Goal: Find contact information

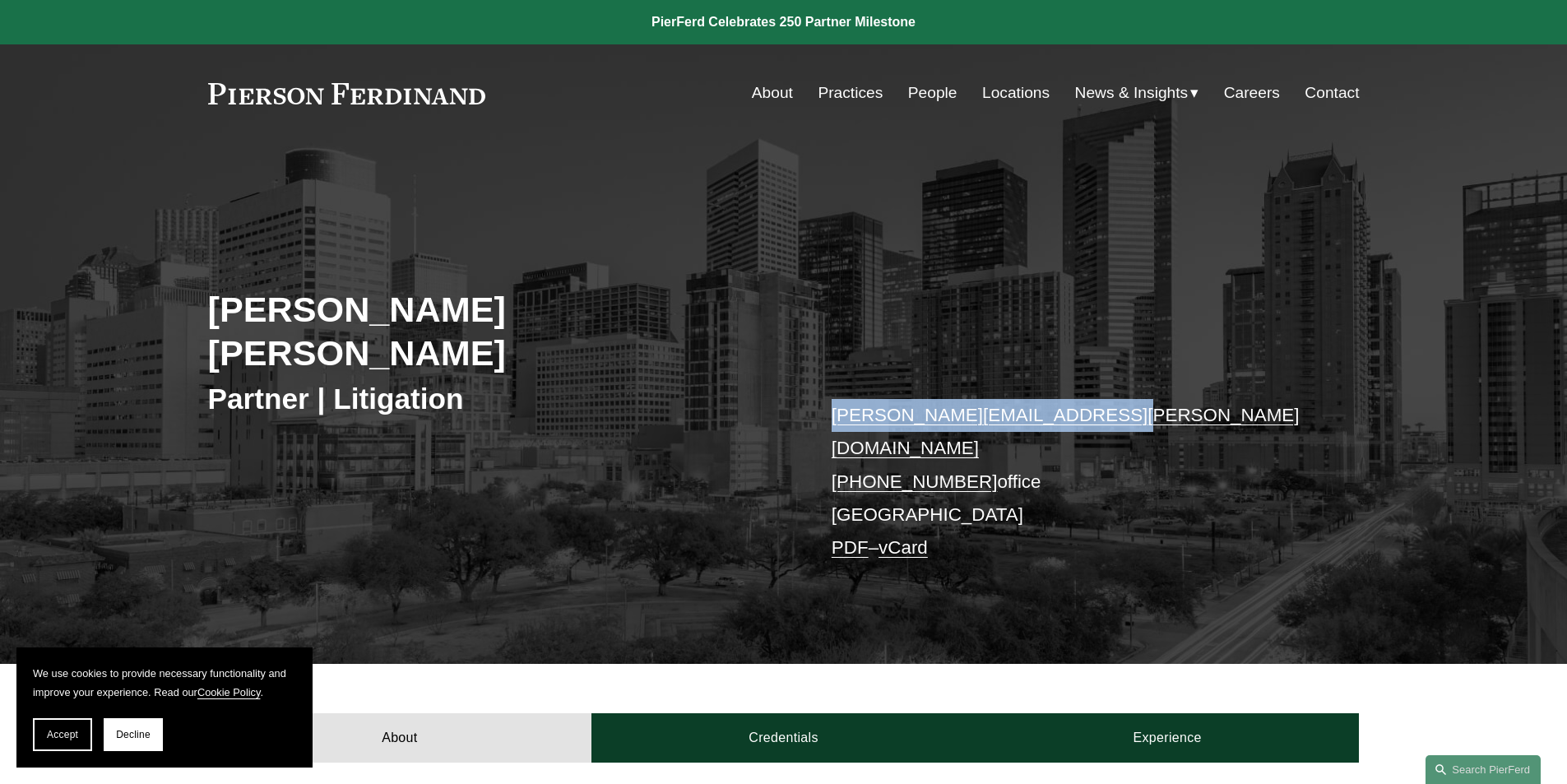
drag, startPoint x: 1123, startPoint y: 373, endPoint x: 831, endPoint y: 379, distance: 292.1
click at [831, 399] on p "[PERSON_NAME][EMAIL_ADDRESS][PERSON_NAME][DOMAIN_NAME] [PHONE_NUMBER] office [G…" at bounding box center [1071, 482] width 480 height 166
copy link "[PERSON_NAME][EMAIL_ADDRESS][PERSON_NAME][DOMAIN_NAME]"
click at [164, 236] on div "[PERSON_NAME] [PERSON_NAME] Partner | Litigation [PERSON_NAME][EMAIL_ADDRESS][P…" at bounding box center [784, 427] width 1567 height 475
drag, startPoint x: 972, startPoint y: 407, endPoint x: 861, endPoint y: 414, distance: 111.2
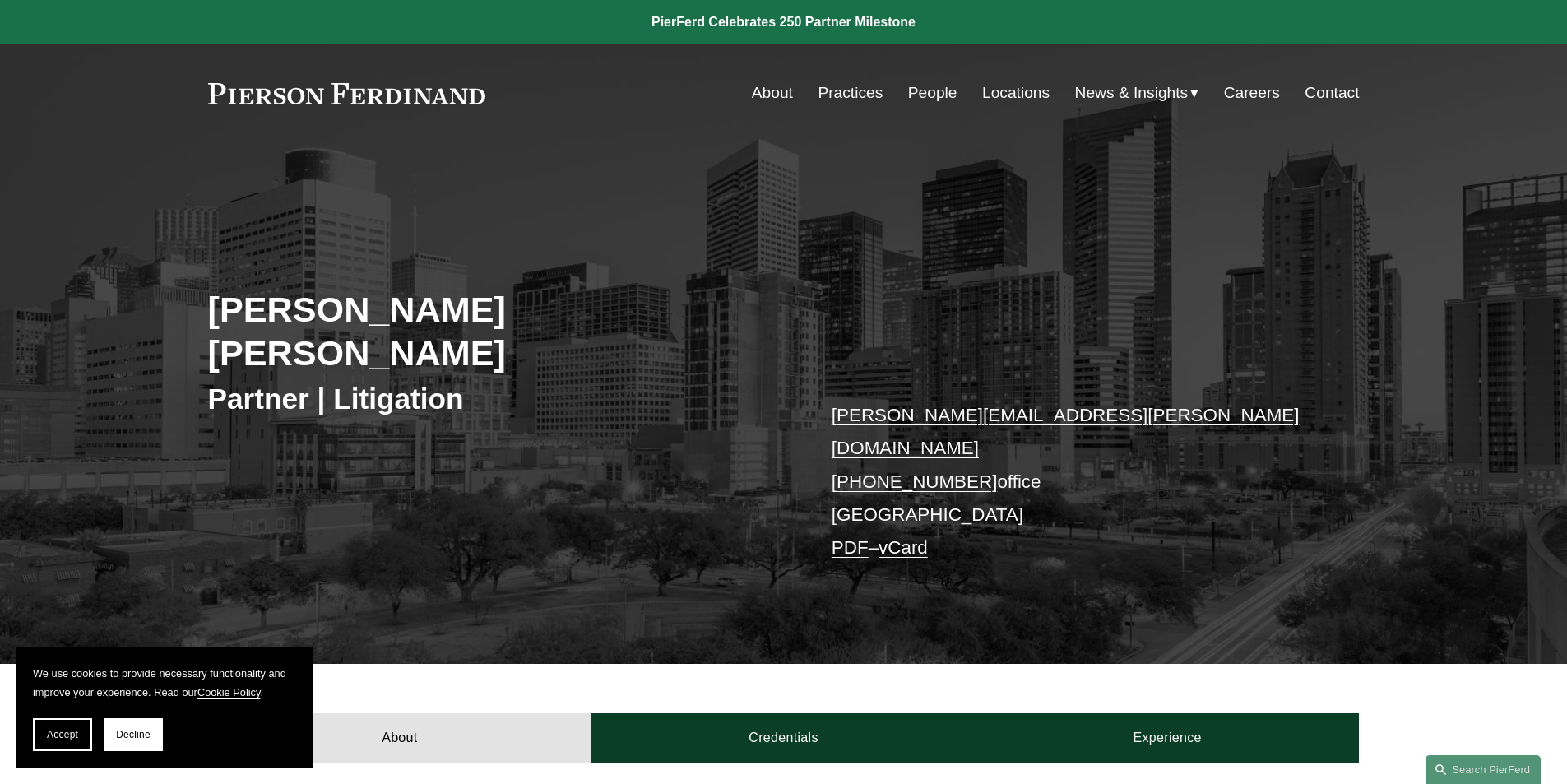
click at [861, 414] on p "[PERSON_NAME][EMAIL_ADDRESS][PERSON_NAME][DOMAIN_NAME] [PHONE_NUMBER] office [G…" at bounding box center [1071, 482] width 480 height 166
copy link "713.997.7075"
click at [248, 498] on div "[PERSON_NAME] [PERSON_NAME] Partner | Litigation [PERSON_NAME][EMAIL_ADDRESS][P…" at bounding box center [784, 427] width 1567 height 475
drag, startPoint x: 497, startPoint y: 100, endPoint x: 211, endPoint y: 90, distance: 286.2
click at [239, 100] on div "About Practices People Locations News & Insights News" at bounding box center [784, 93] width 1151 height 32
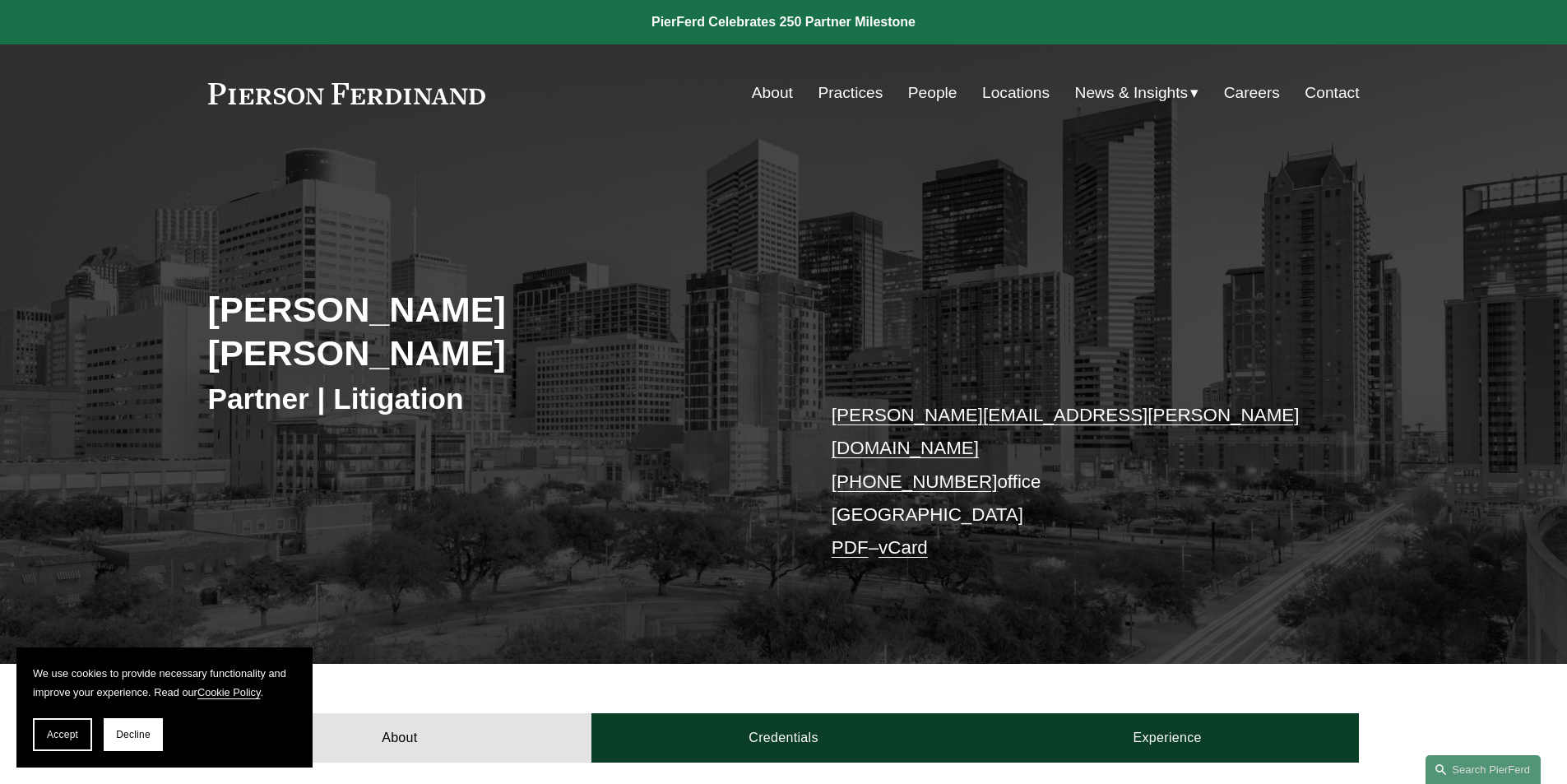
drag, startPoint x: 202, startPoint y: 84, endPoint x: 479, endPoint y: 110, distance: 278.2
click at [476, 108] on div "Skip to Content About Practices People Locations" at bounding box center [784, 92] width 1567 height 97
click at [1335, 85] on link "Contact" at bounding box center [1331, 93] width 55 height 32
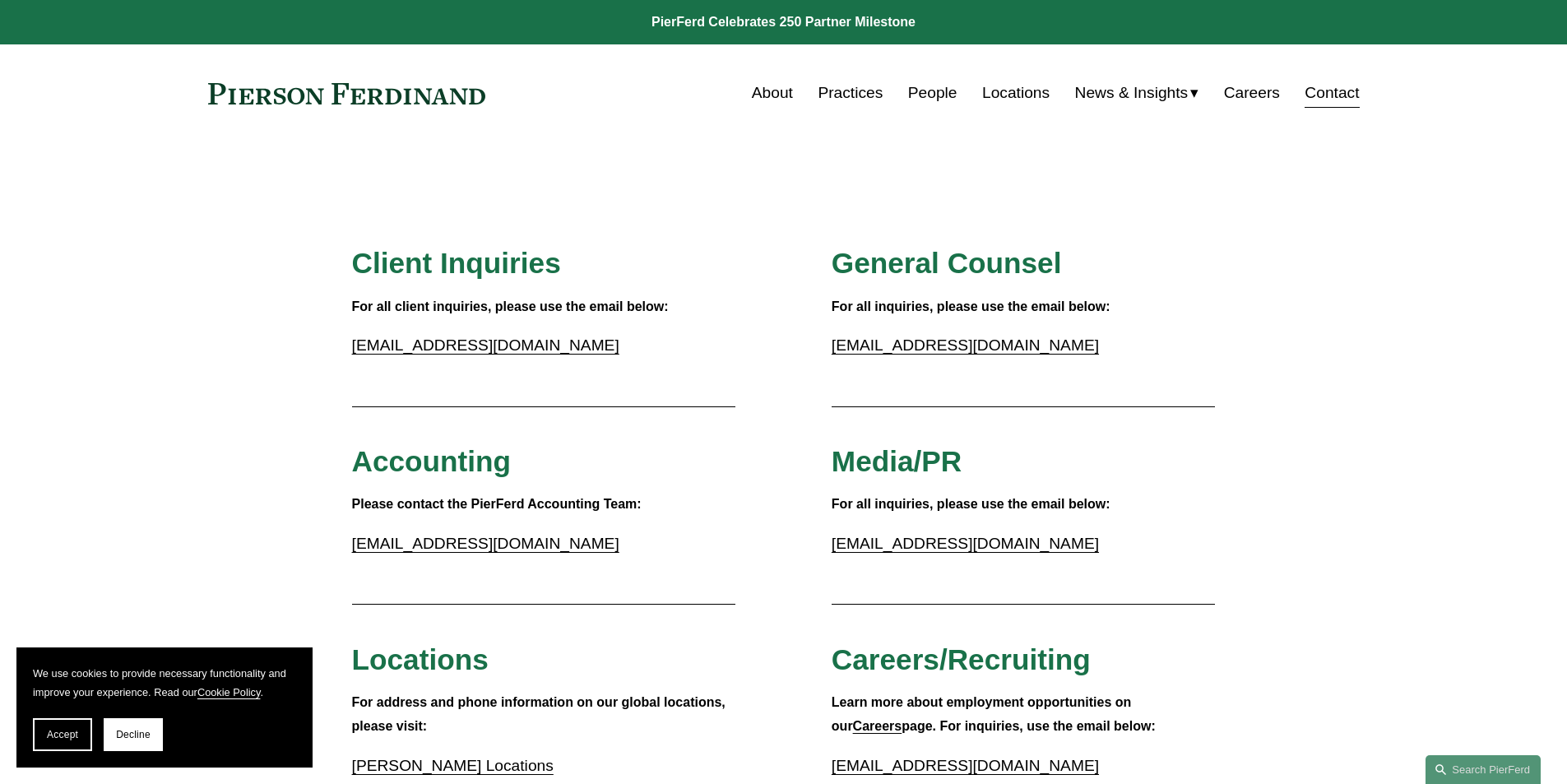
drag, startPoint x: 526, startPoint y: 95, endPoint x: 258, endPoint y: 96, distance: 268.0
click at [260, 96] on div "About Practices People Locations News & Insights News" at bounding box center [784, 93] width 1151 height 32
drag, startPoint x: 193, startPoint y: 85, endPoint x: 428, endPoint y: 114, distance: 236.8
click at [419, 100] on div "Skip to Content About Practices People Locations" at bounding box center [784, 92] width 1567 height 97
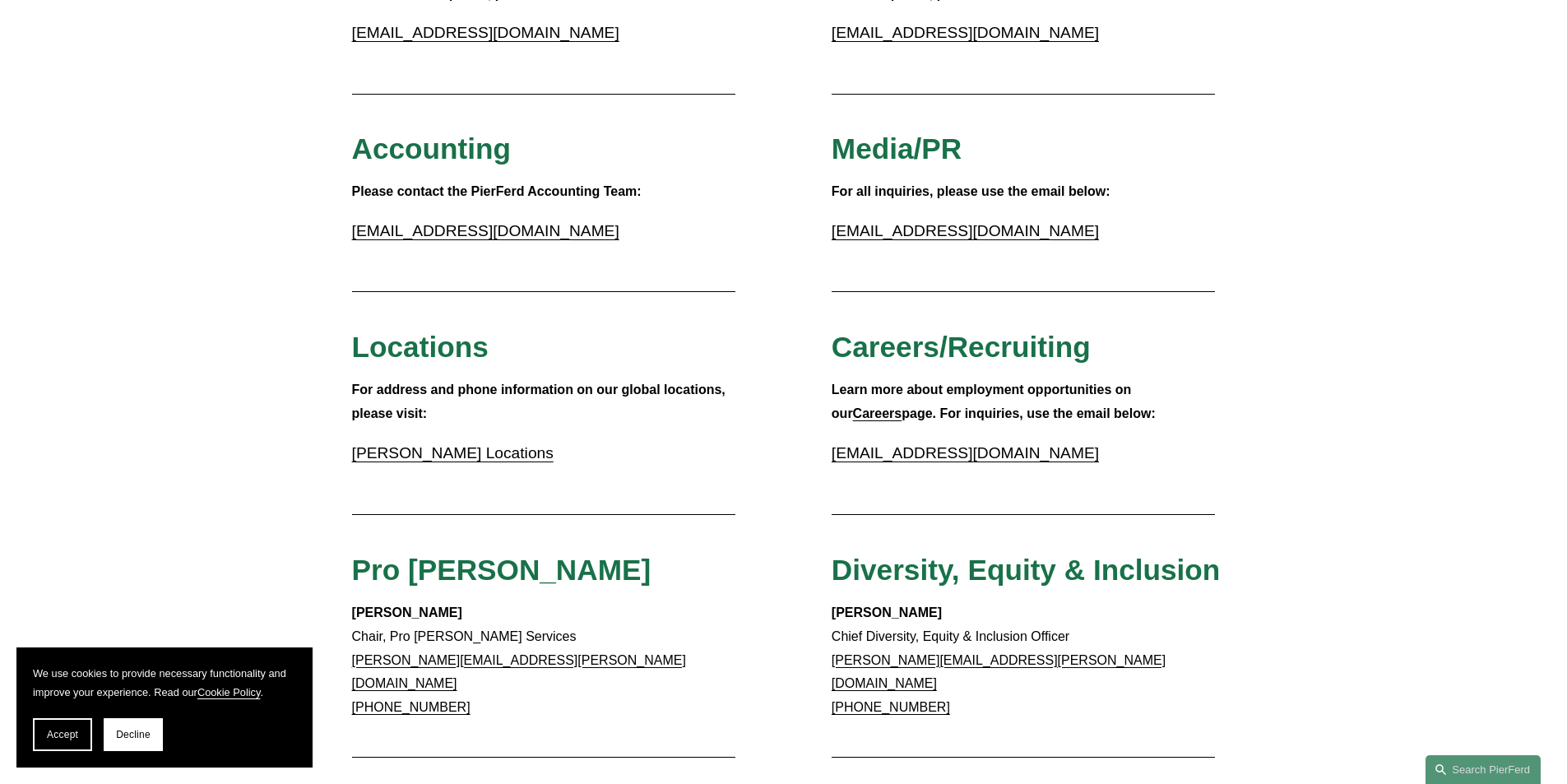
scroll to position [411, 0]
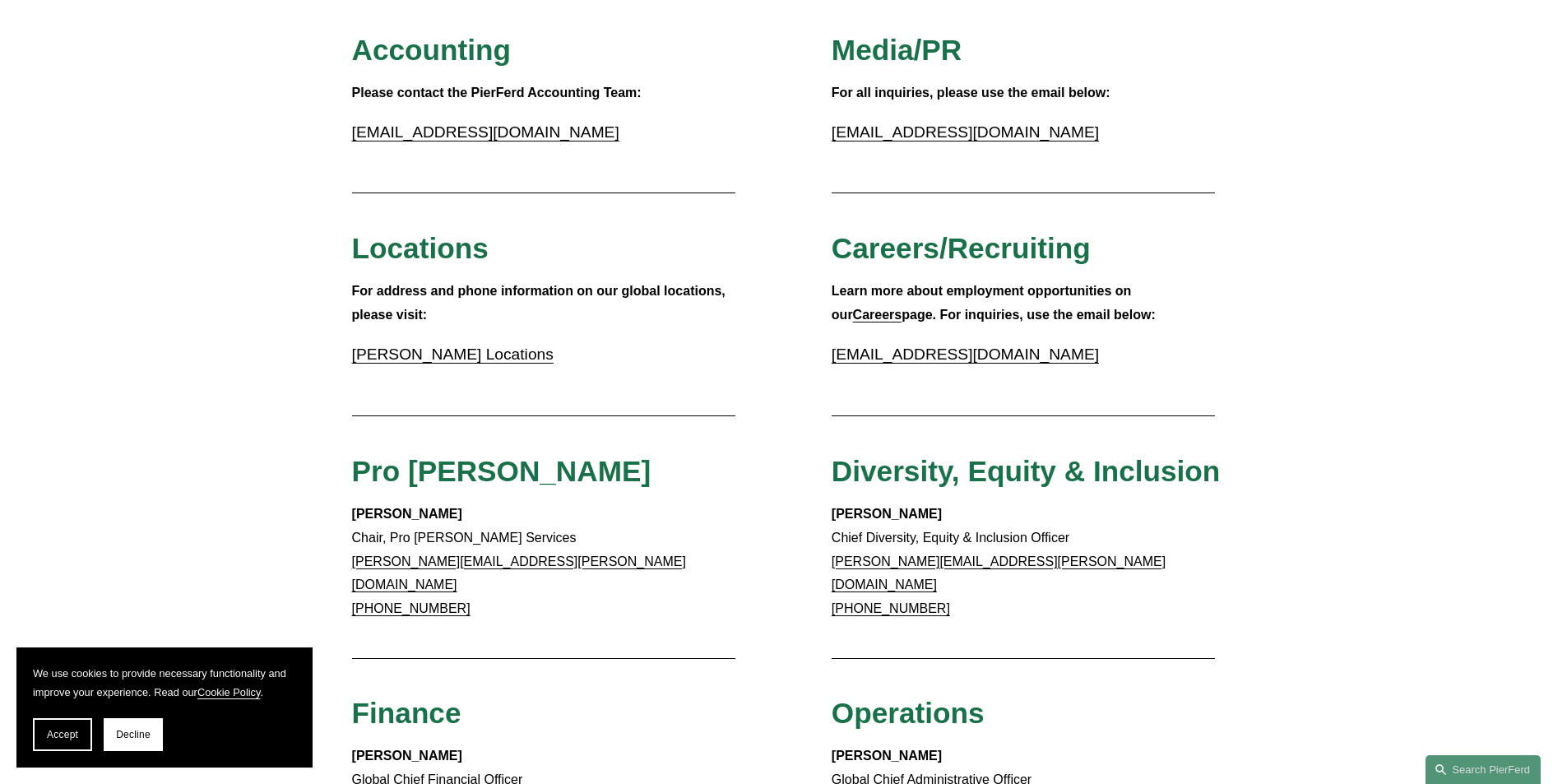
click at [449, 355] on link "Pierson Ferdinand Locations" at bounding box center [453, 354] width 201 height 17
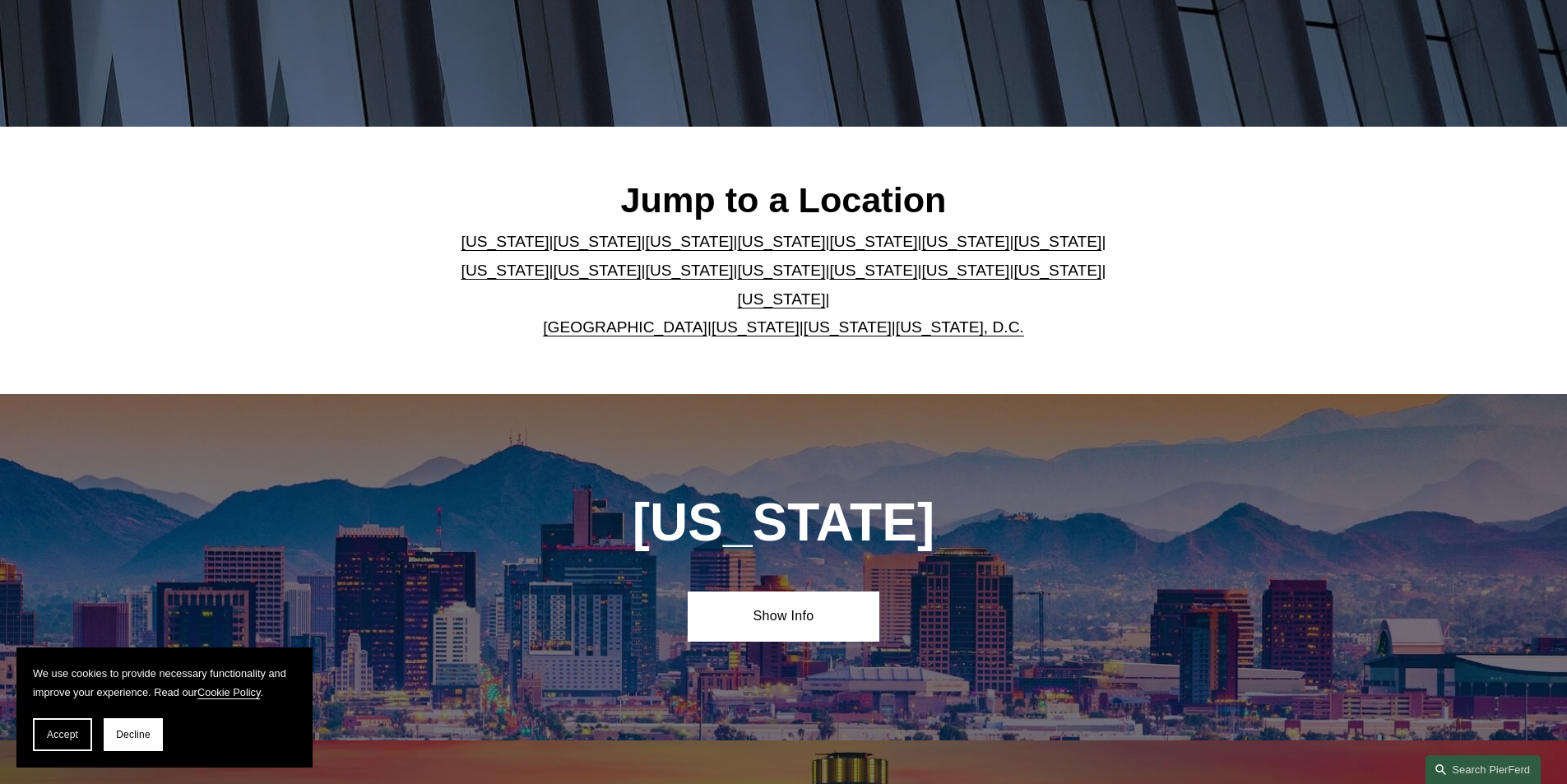
scroll to position [411, 0]
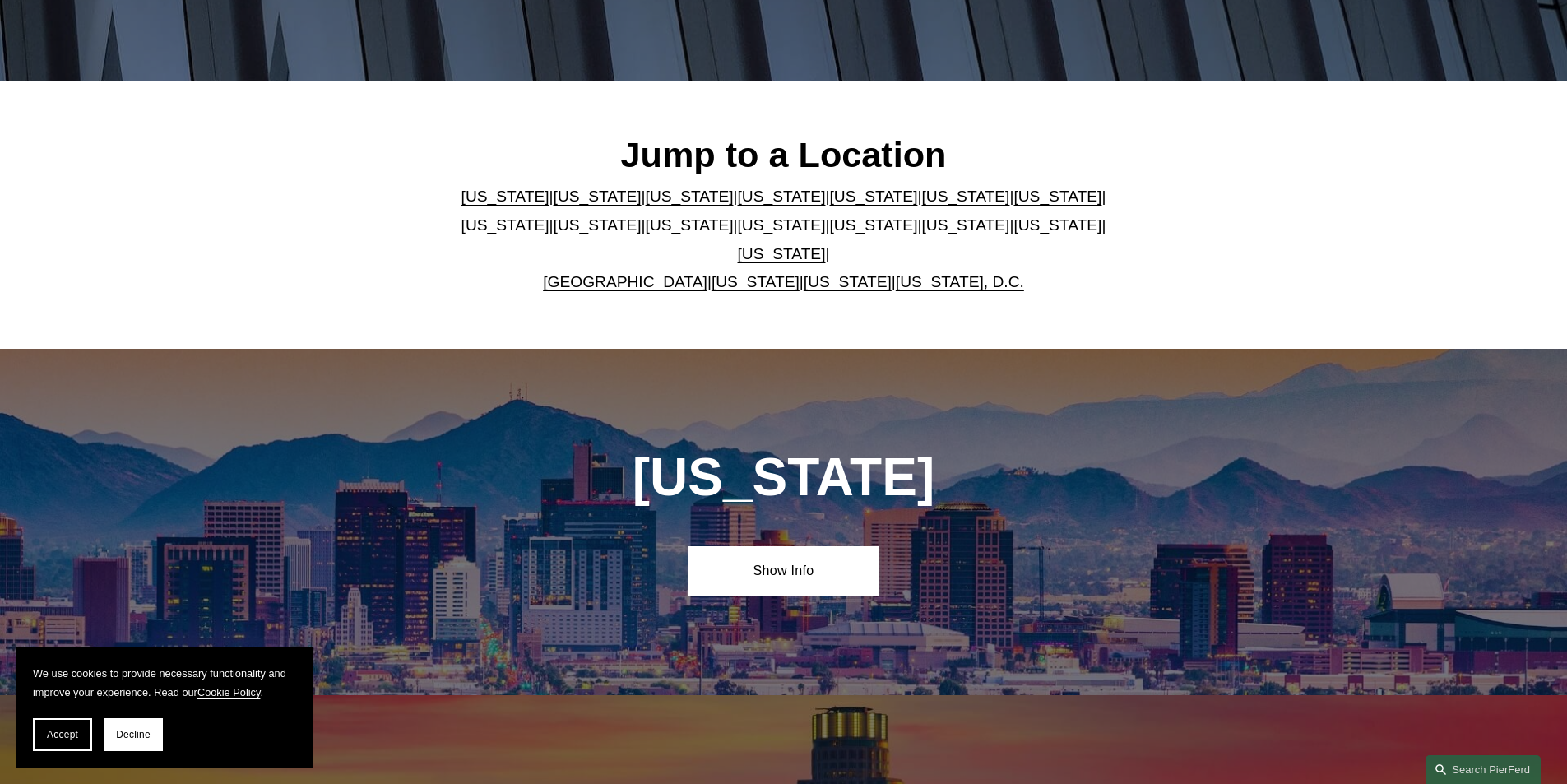
click at [826, 245] on link "[US_STATE]" at bounding box center [782, 254] width 88 height 17
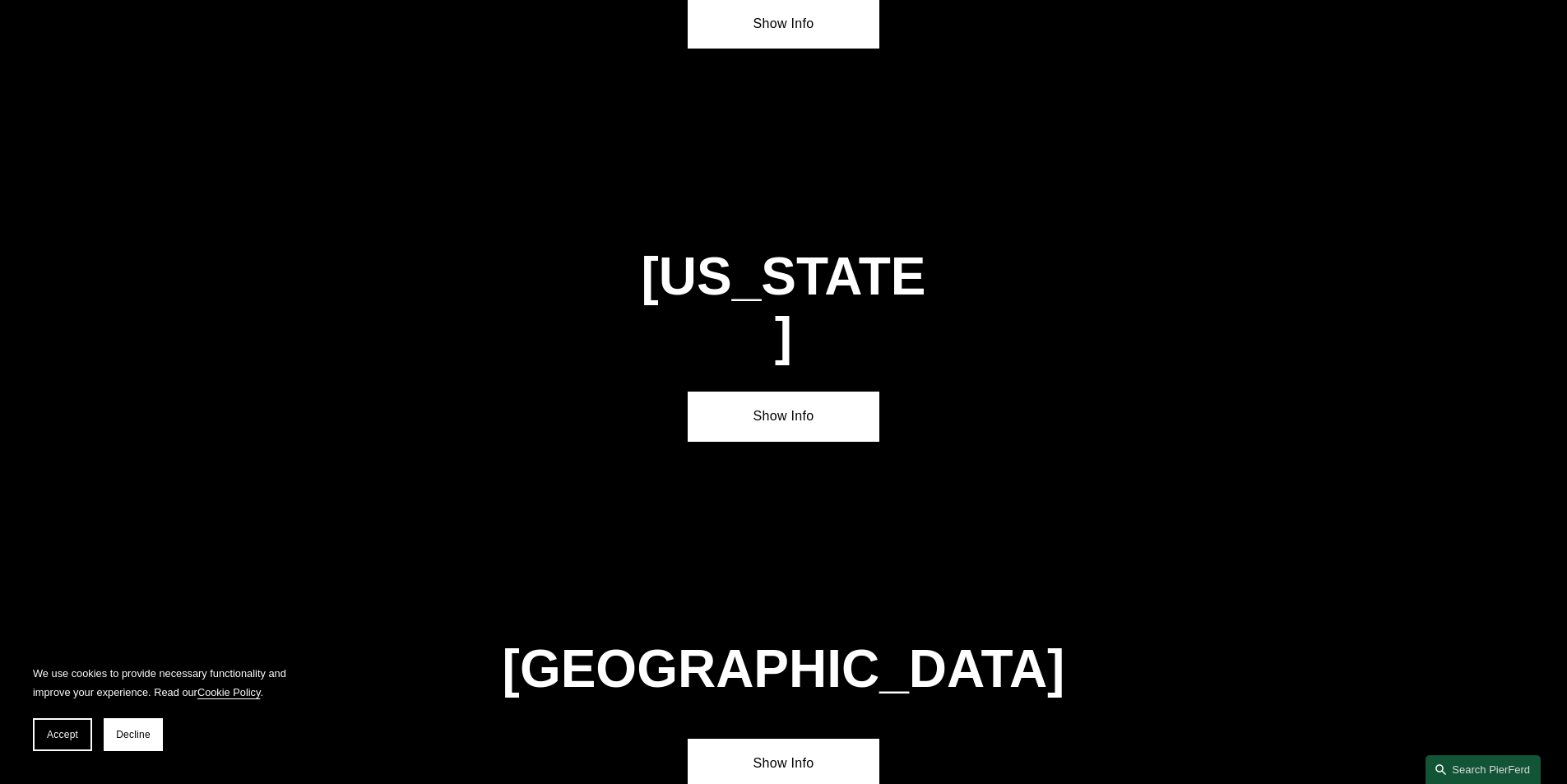
scroll to position [5602, 0]
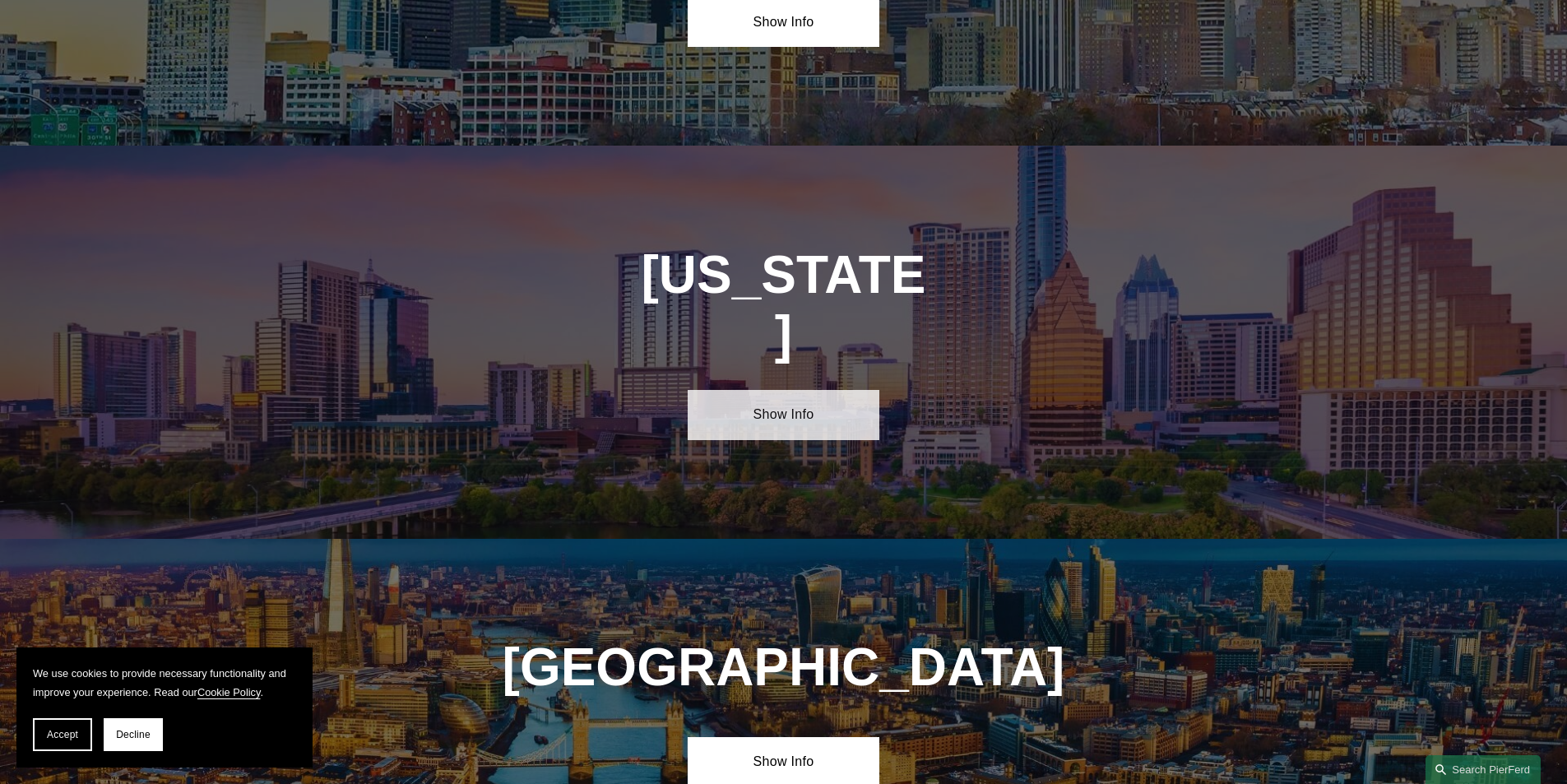
click at [769, 390] on link "Show Info" at bounding box center [784, 414] width 192 height 50
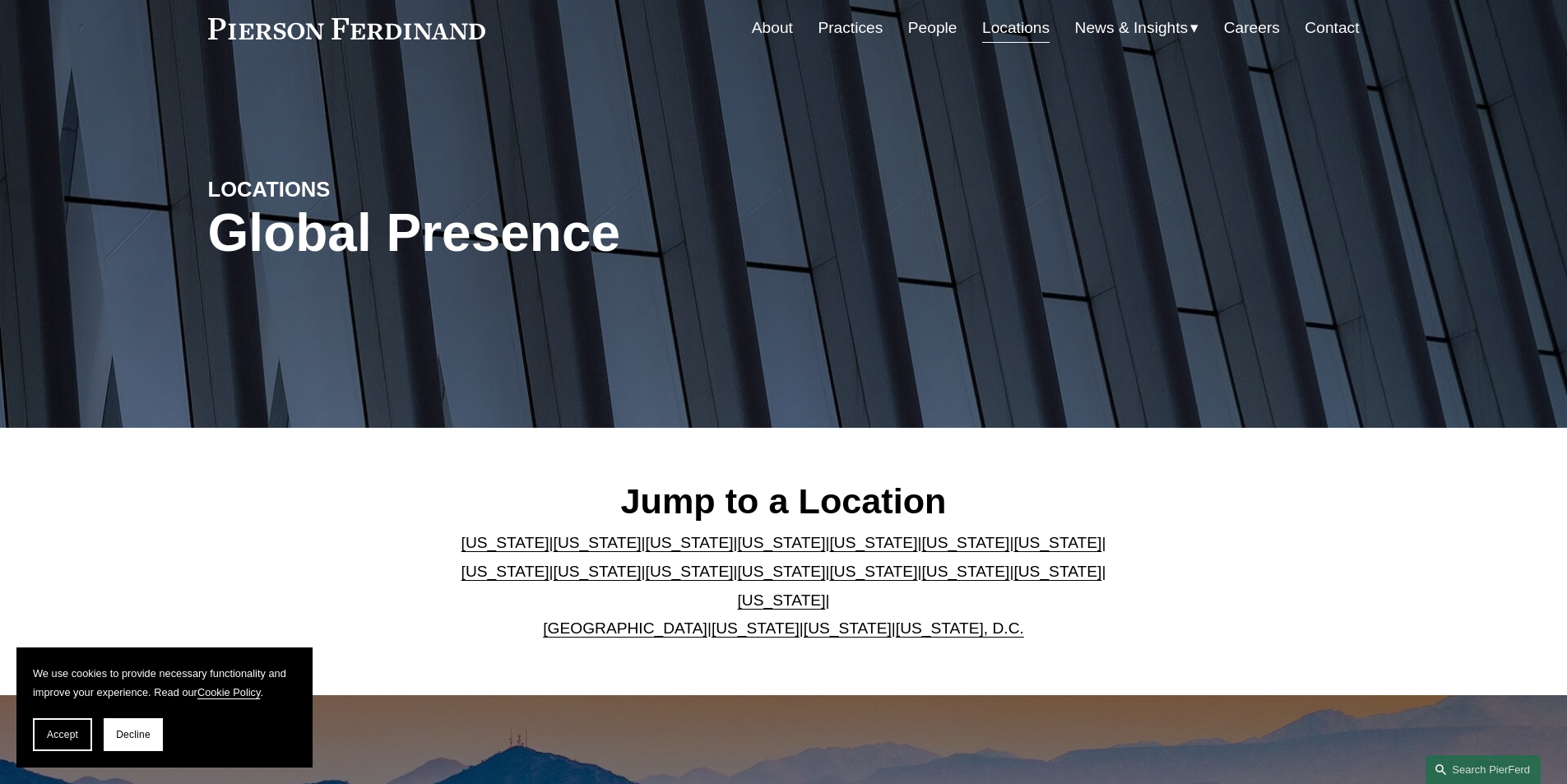
scroll to position [0, 0]
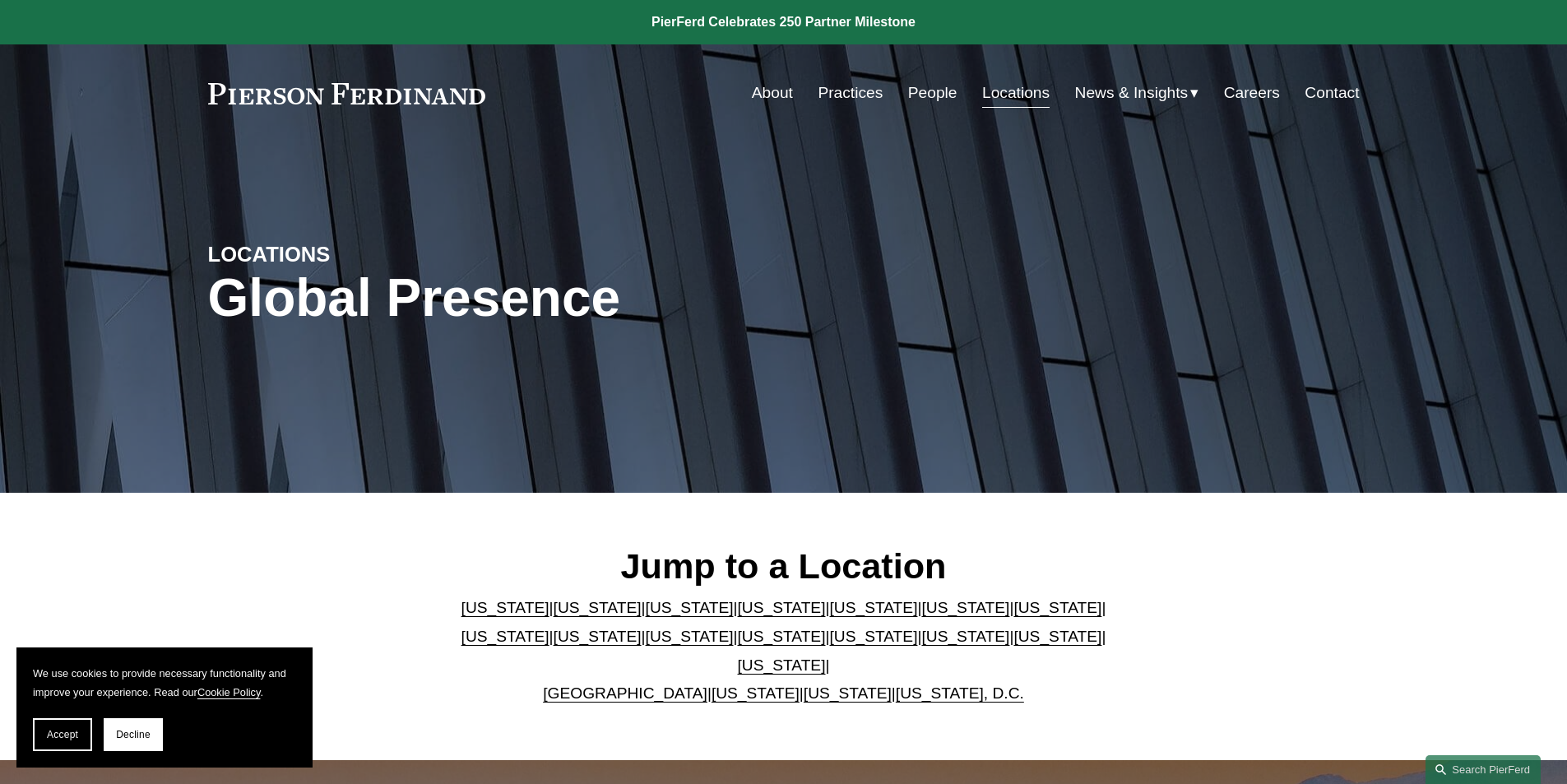
click at [216, 425] on div "LOCATIONS Global Presence" at bounding box center [784, 318] width 1567 height 248
click at [826, 656] on link "[US_STATE]" at bounding box center [782, 664] width 88 height 17
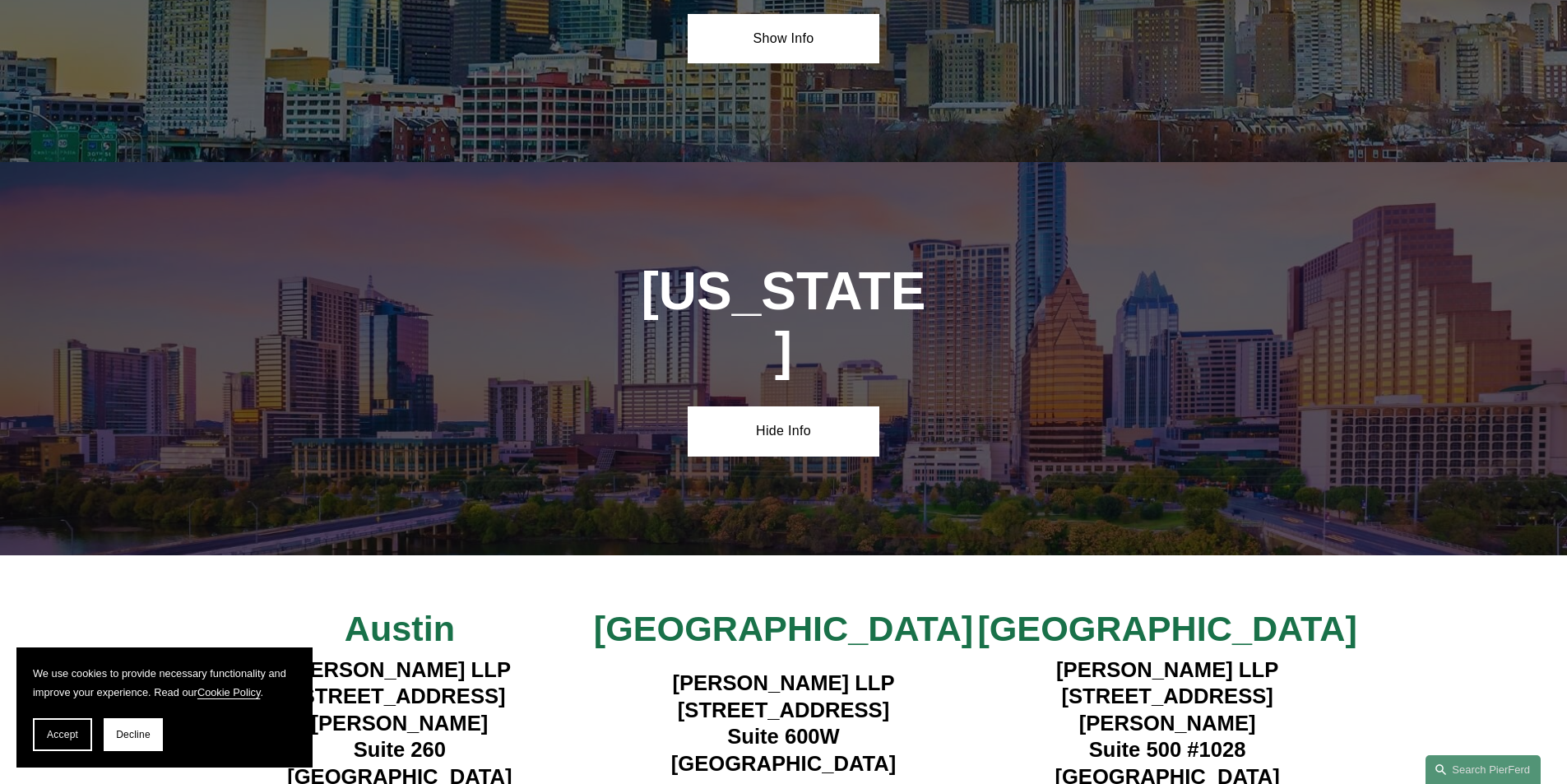
scroll to position [5602, 0]
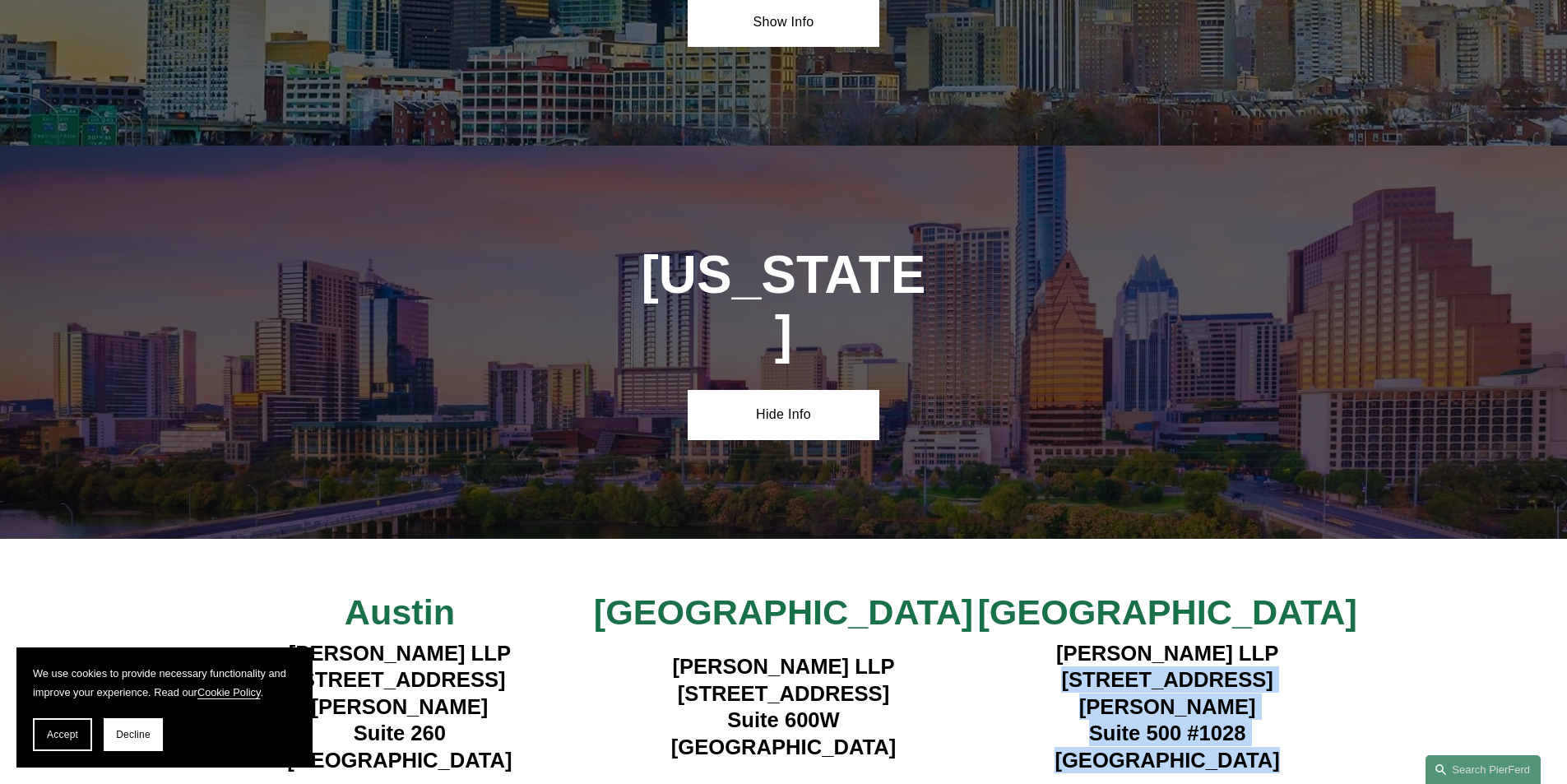
drag, startPoint x: 1291, startPoint y: 543, endPoint x: 1058, endPoint y: 491, distance: 238.7
click at [1058, 639] on h4 "Pierson Ferdinand LLP 5850 San Felipe Street Suite 500 #1028 Houston, TX 77057" at bounding box center [1168, 706] width 384 height 133
copy h4 "5850 San Felipe Street Suite 500 #1028 Houston, TX 77057"
